Goal: Transaction & Acquisition: Purchase product/service

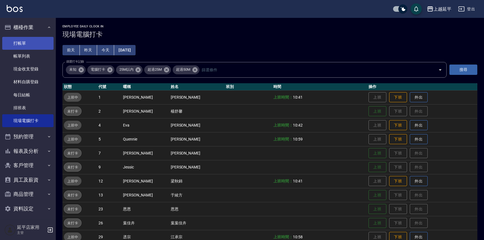
scroll to position [51, 0]
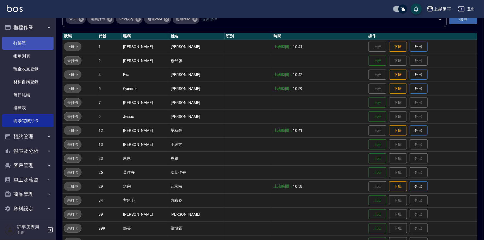
drag, startPoint x: 0, startPoint y: 0, endPoint x: 42, endPoint y: 44, distance: 60.6
click at [29, 43] on link "打帳單" at bounding box center [27, 43] width 51 height 13
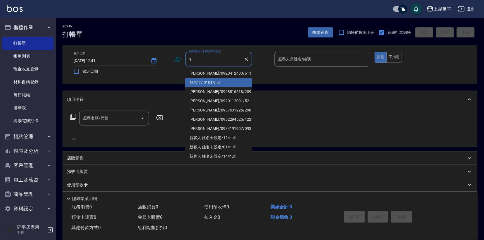
click at [208, 81] on li "無名字/ 0101/null" at bounding box center [218, 82] width 67 height 9
type input "無名字/ 0101/null"
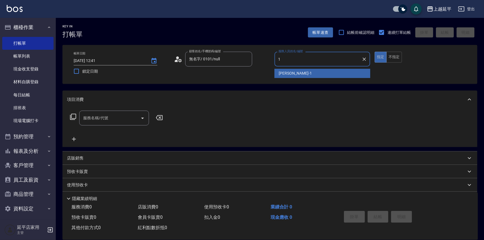
click at [286, 72] on span "[PERSON_NAME]-1" at bounding box center [295, 73] width 33 height 6
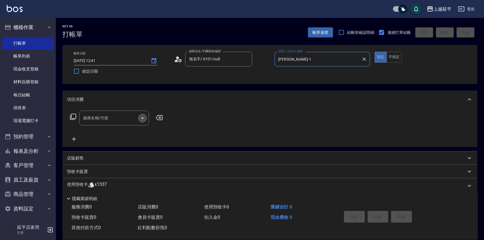
click at [143, 116] on icon "Open" at bounding box center [142, 118] width 7 height 7
type input "[PERSON_NAME]-1"
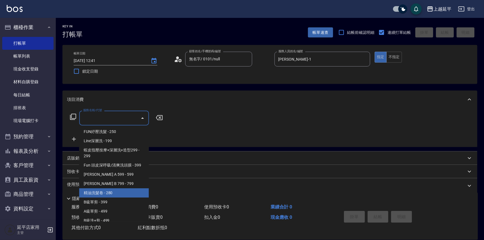
scroll to position [127, 0]
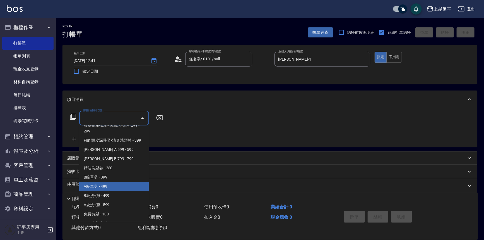
click at [107, 189] on span "A級單剪 - 499" at bounding box center [114, 186] width 70 height 9
type input "A級單剪(202)"
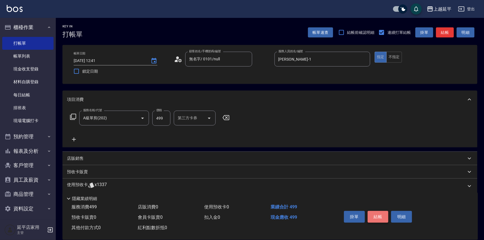
click at [375, 218] on button "結帳" at bounding box center [378, 217] width 21 height 12
